Goal: Transaction & Acquisition: Purchase product/service

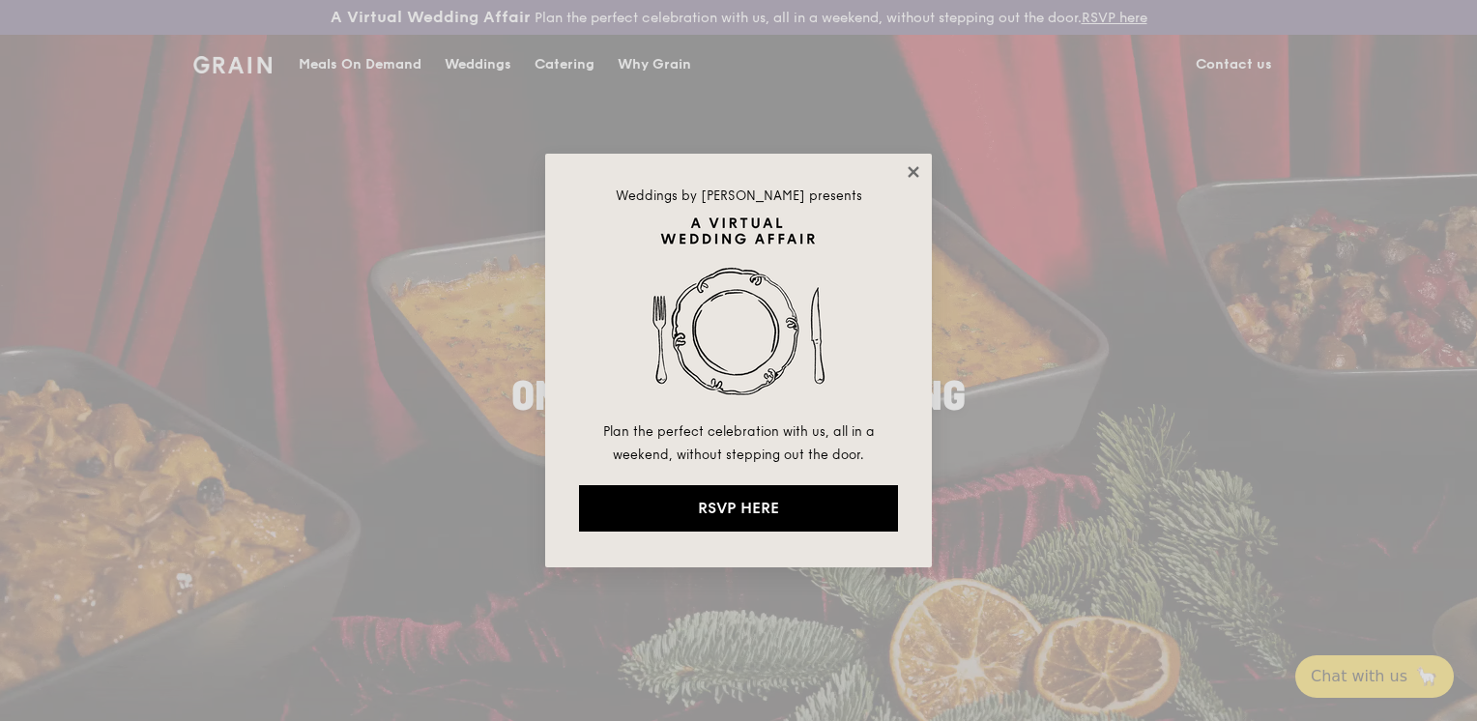
click at [913, 168] on icon at bounding box center [913, 171] width 17 height 17
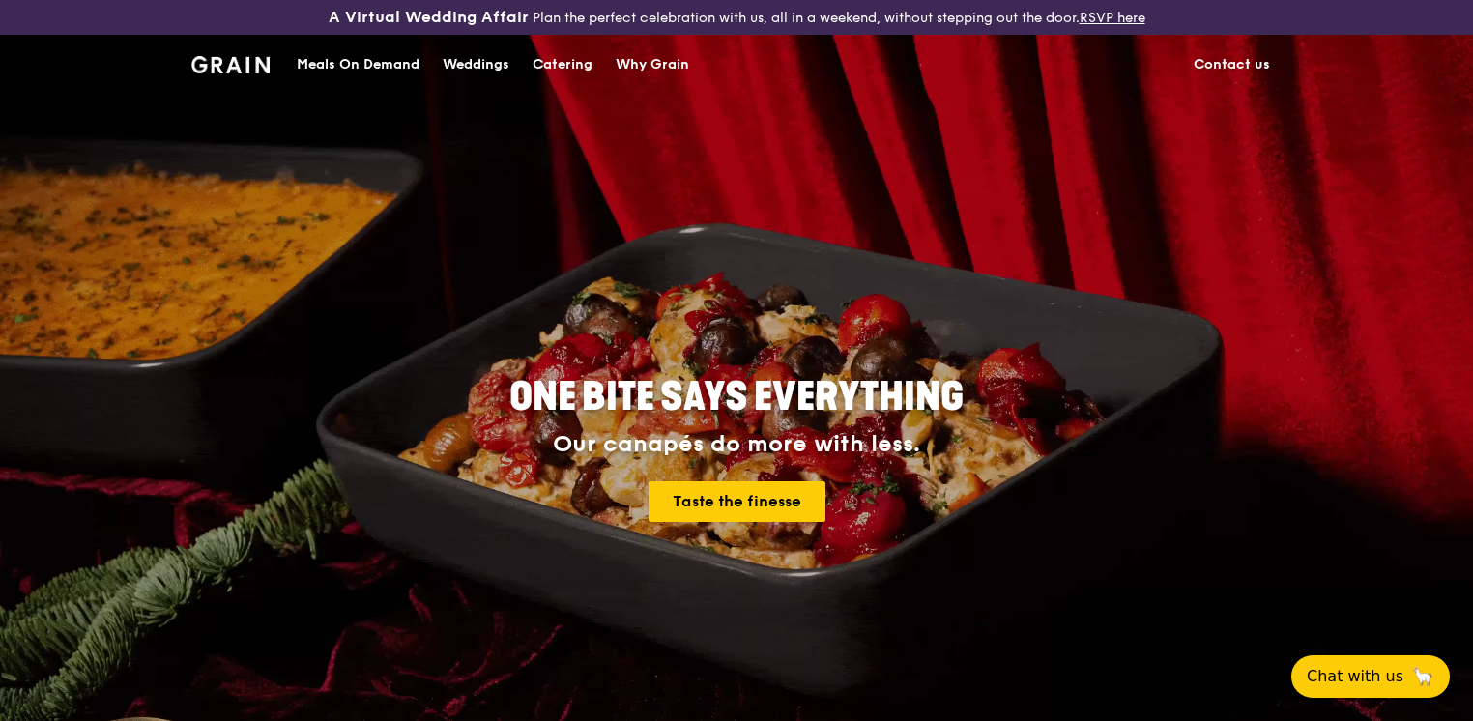
click at [385, 65] on div "Meals On Demand" at bounding box center [358, 65] width 123 height 58
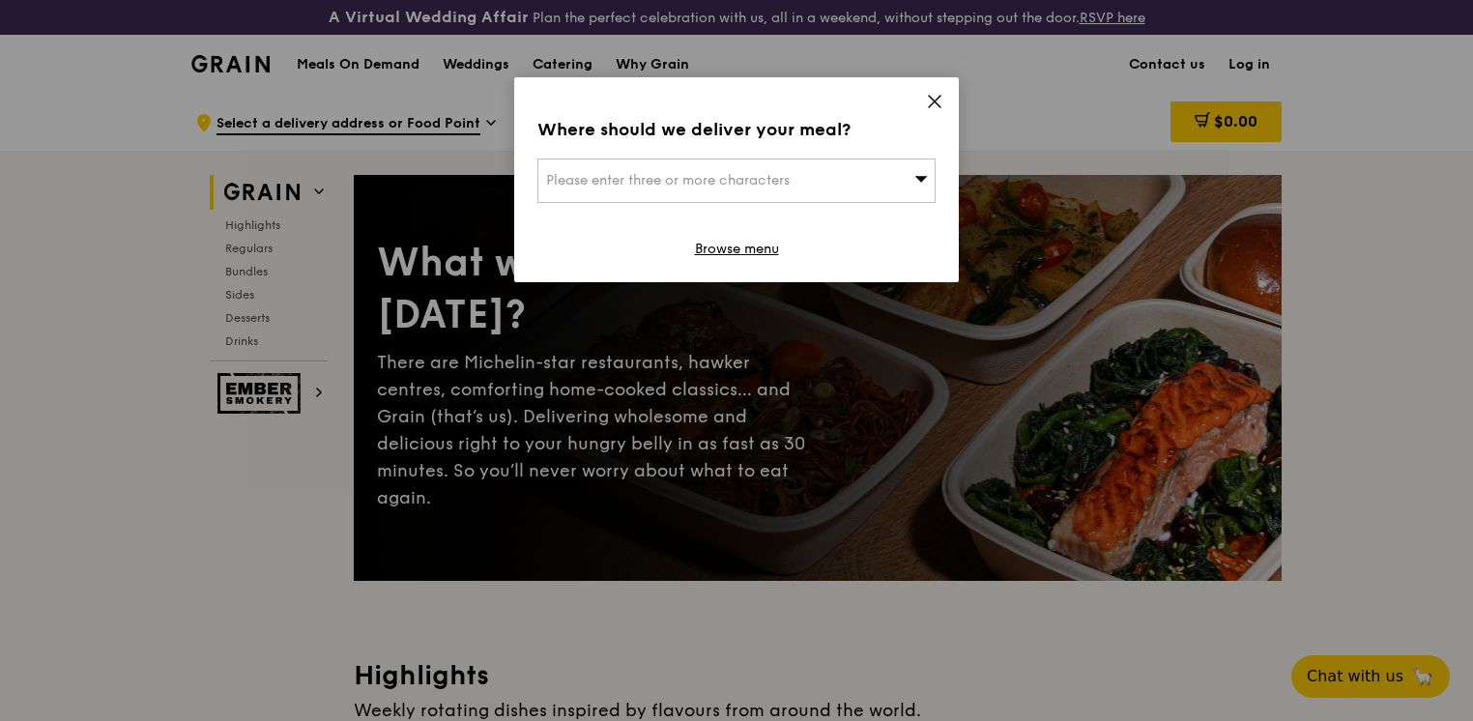
click at [939, 106] on icon at bounding box center [935, 102] width 12 height 12
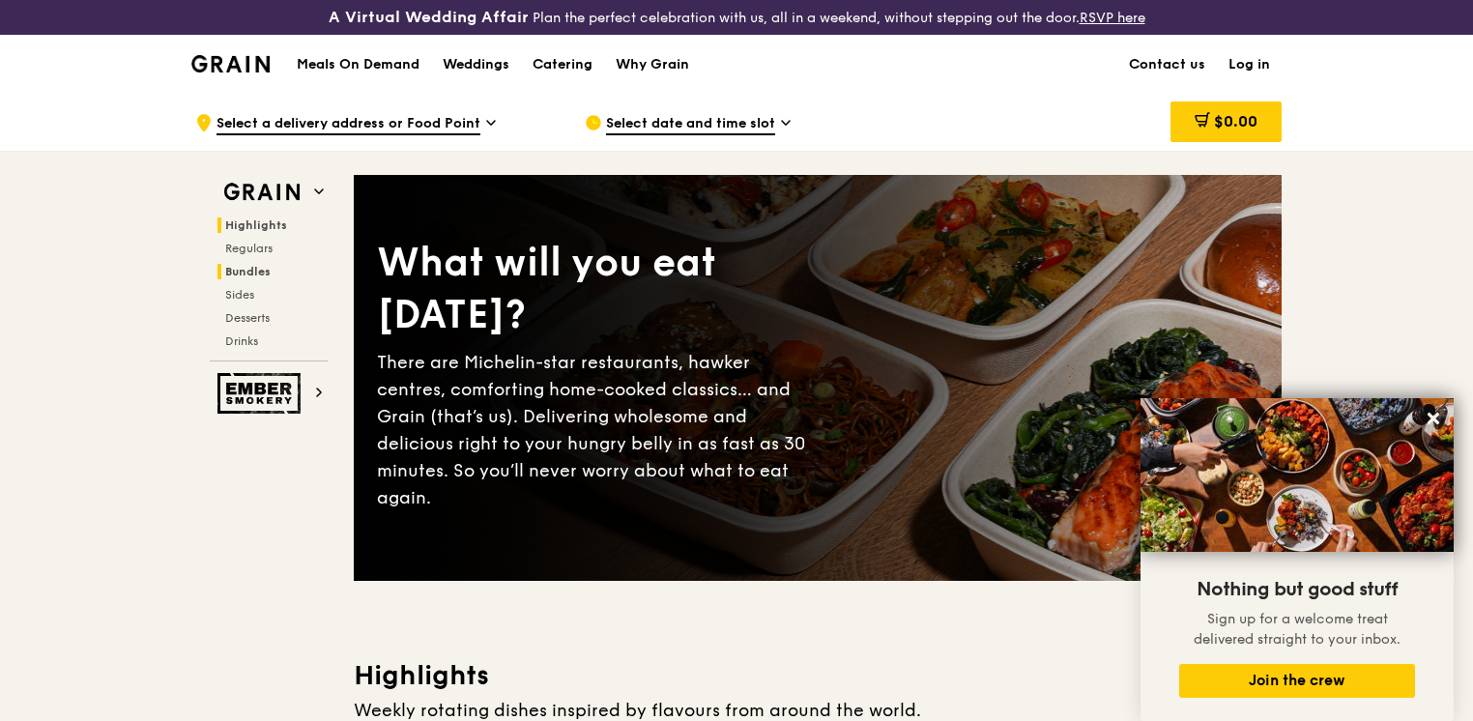
click at [230, 271] on span "Bundles" at bounding box center [247, 272] width 45 height 14
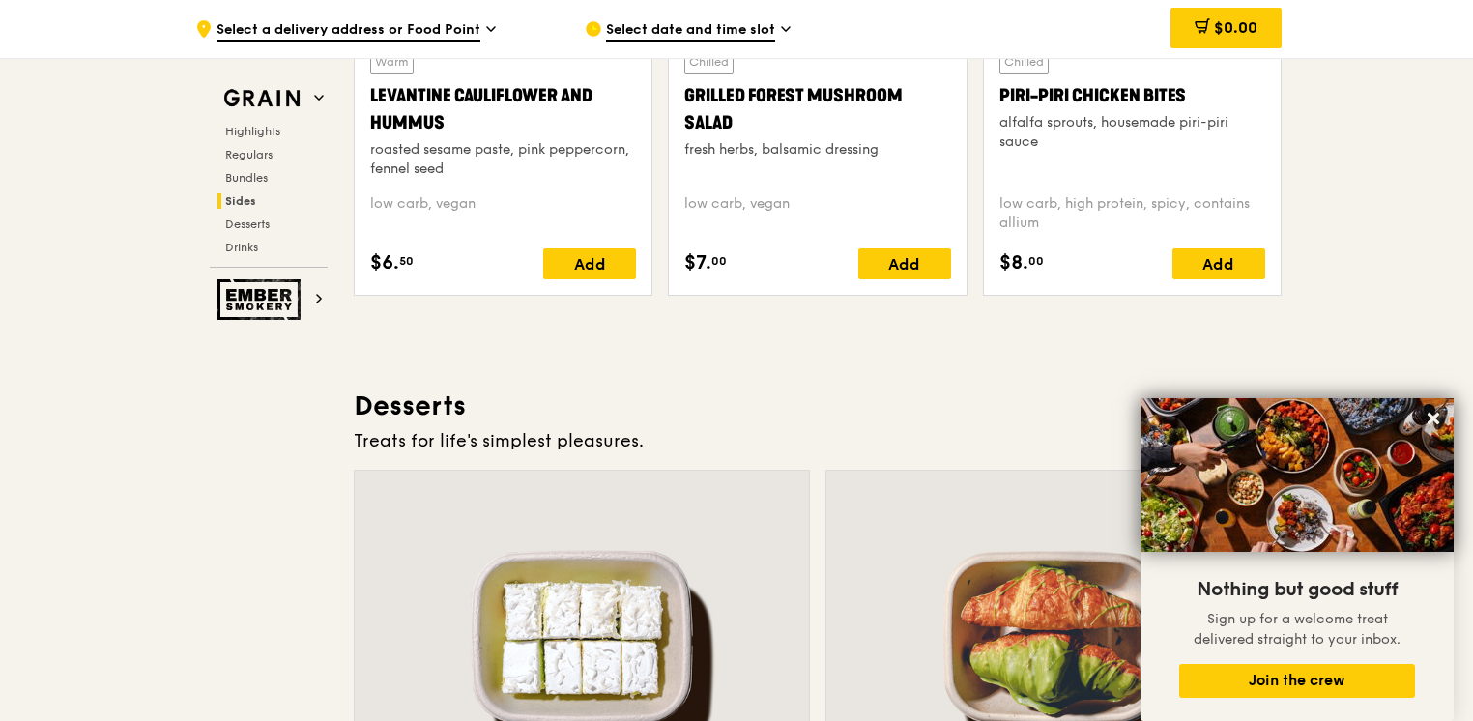
scroll to position [5600, 0]
